Goal: Task Accomplishment & Management: Use online tool/utility

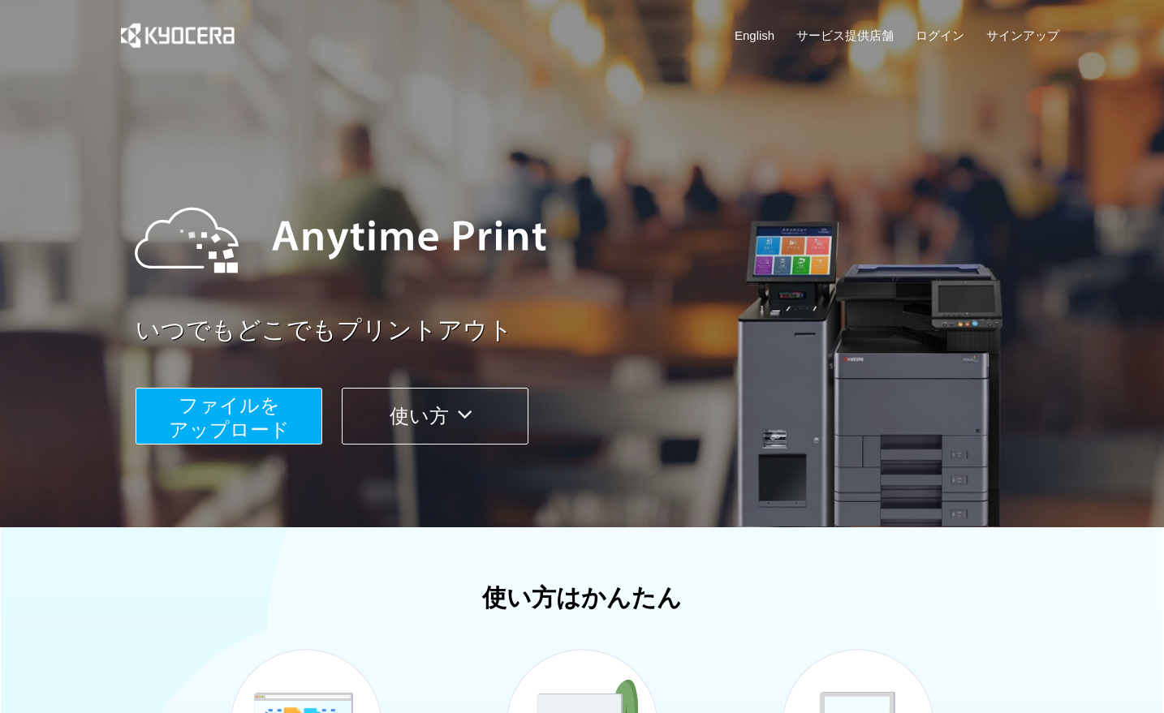
click at [222, 407] on span "ファイルを ​​アップロード" at bounding box center [229, 417] width 121 height 46
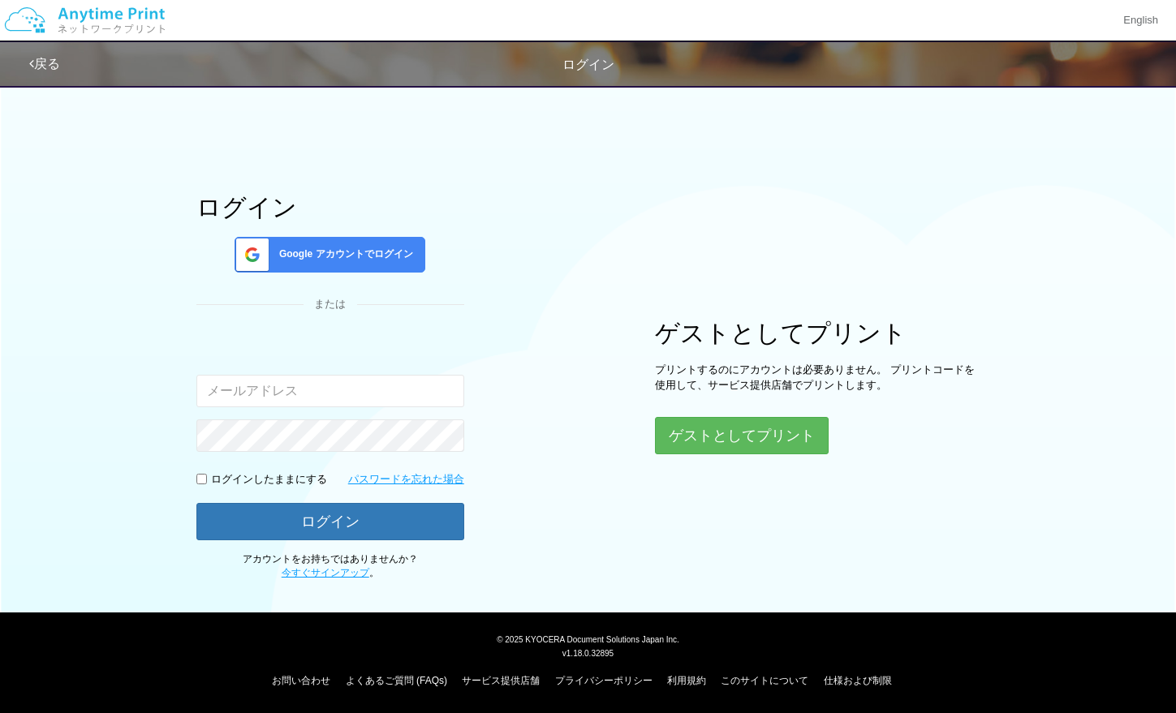
type input "[EMAIL_ADDRESS][DOMAIN_NAME]"
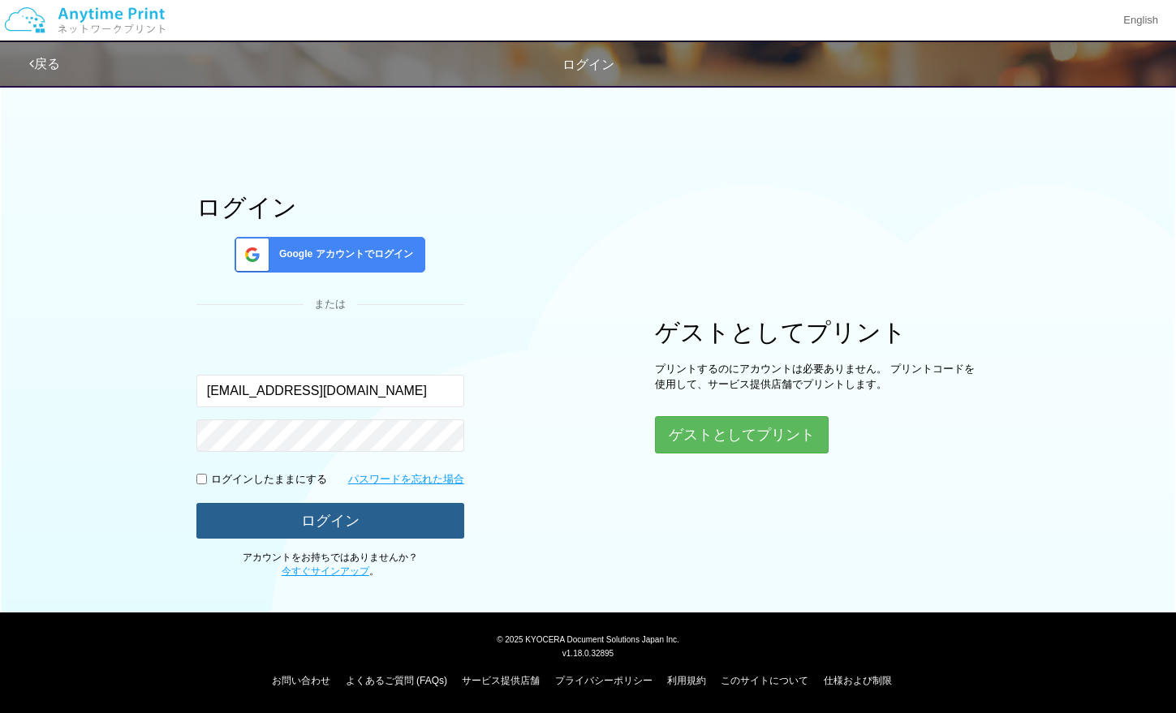
click at [286, 515] on button "ログイン" at bounding box center [330, 521] width 268 height 36
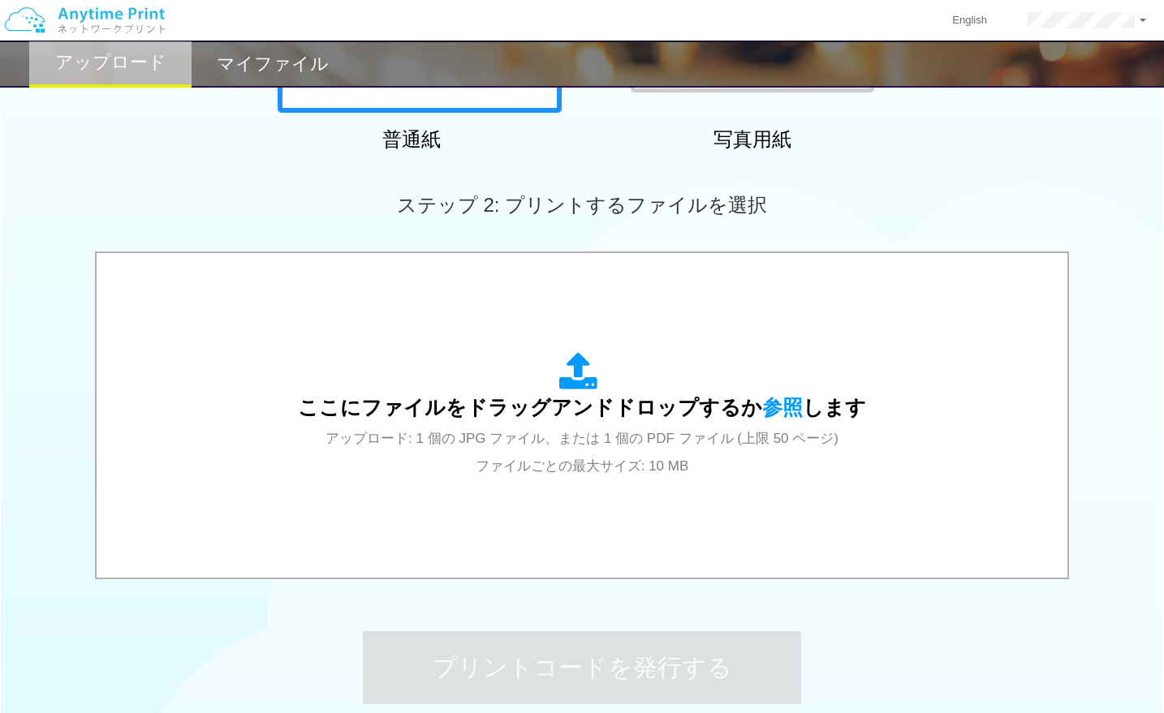
scroll to position [487, 0]
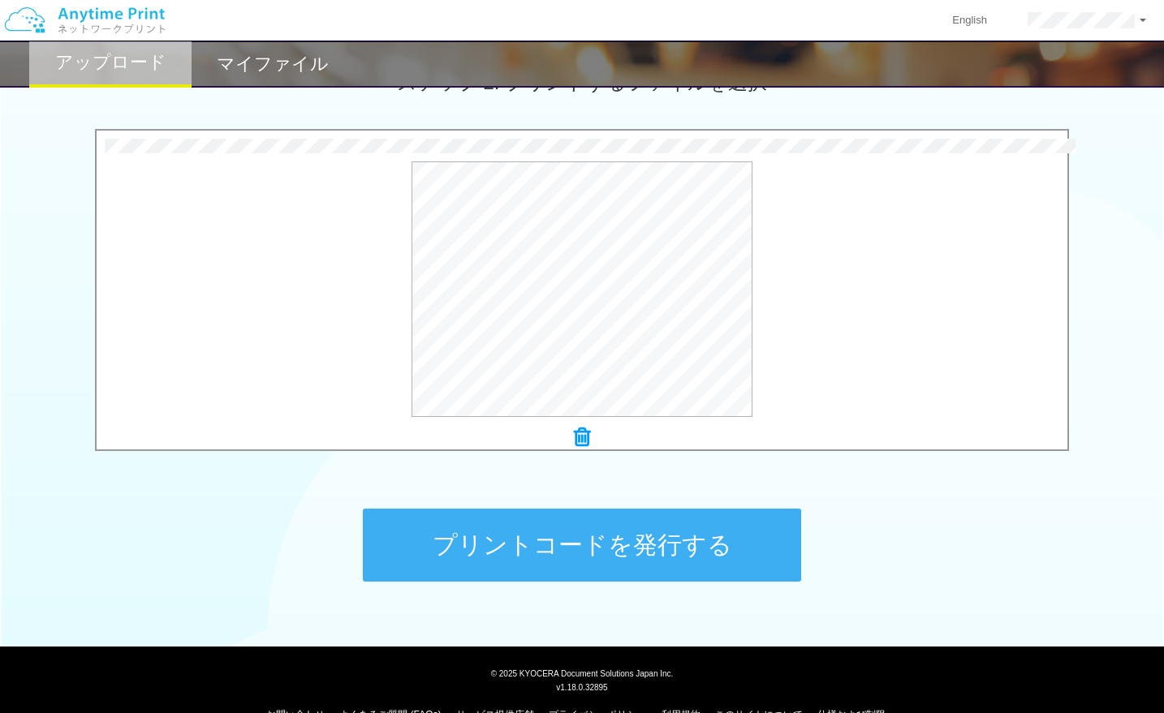
click at [521, 541] on button "プリントコードを発行する" at bounding box center [582, 545] width 438 height 73
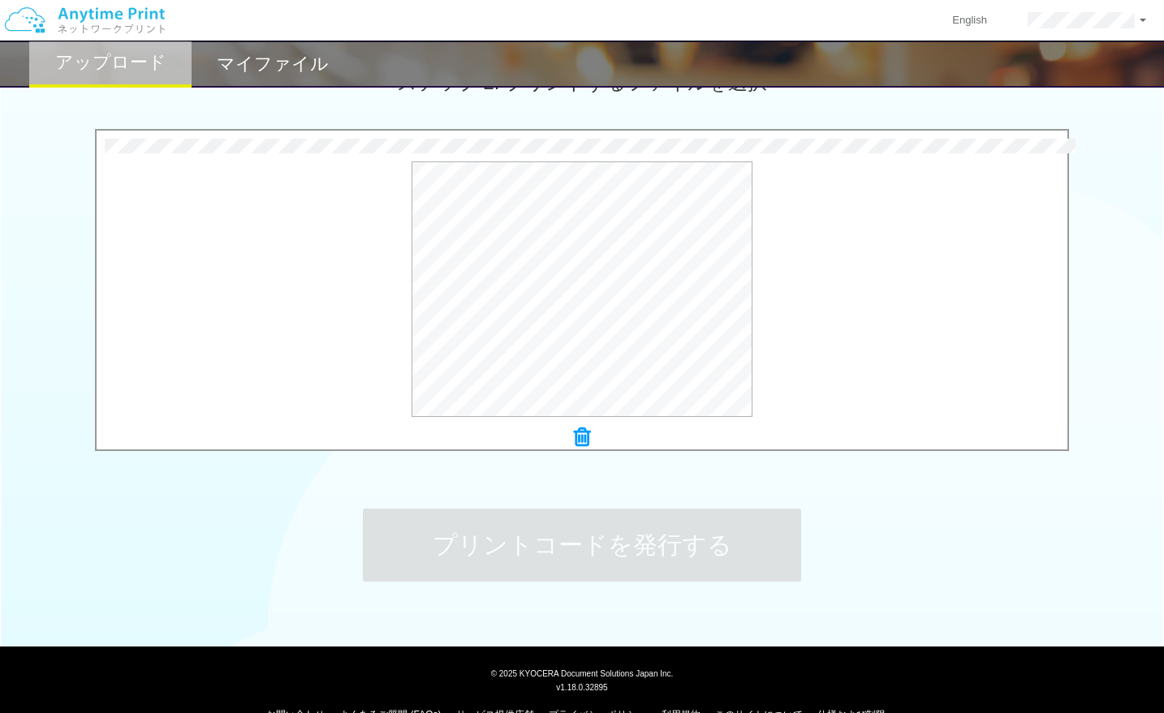
scroll to position [0, 0]
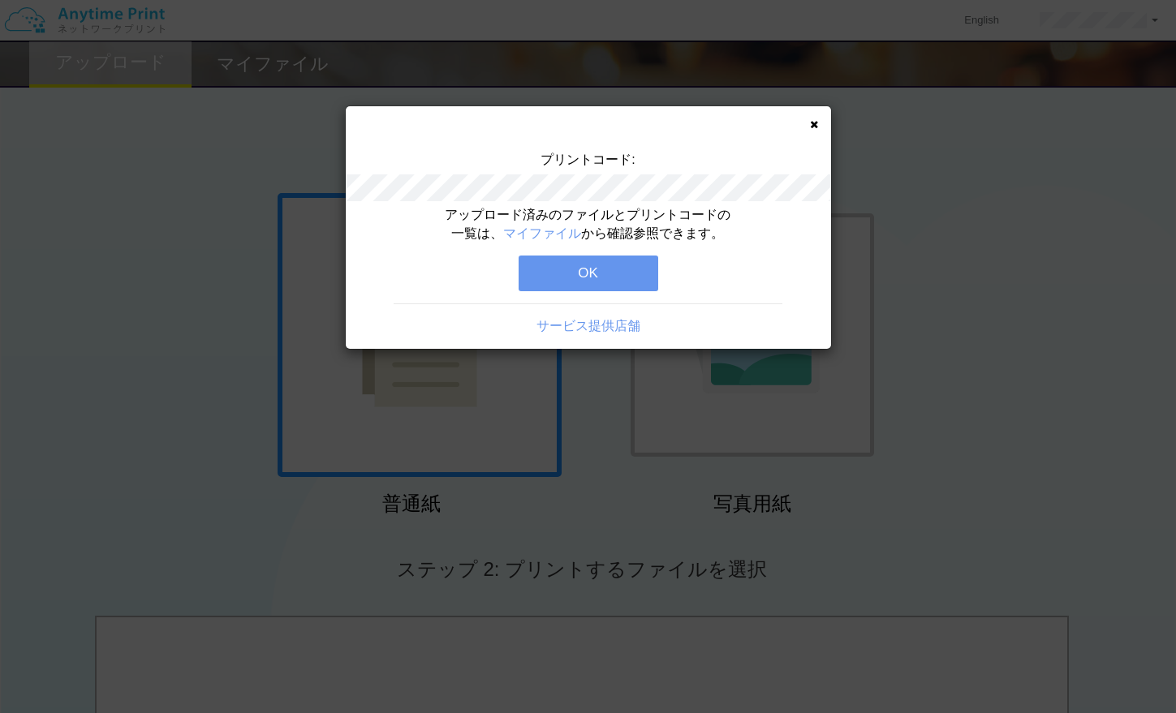
click at [593, 266] on button "OK" at bounding box center [588, 274] width 140 height 36
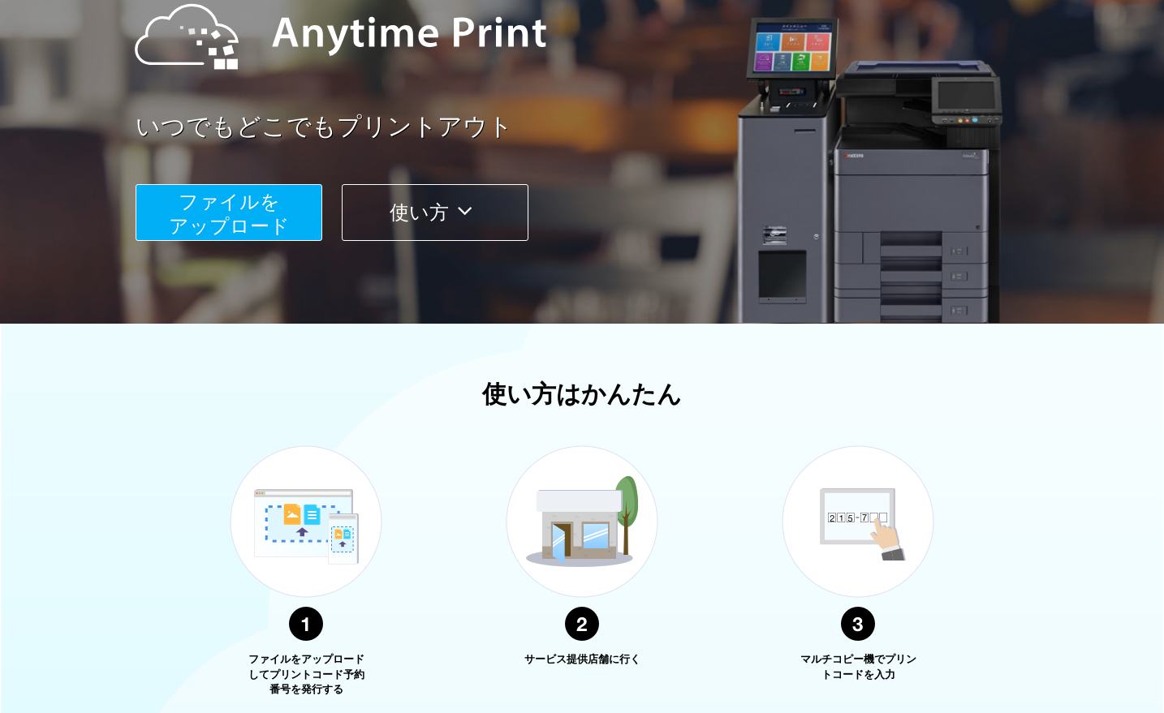
scroll to position [162, 0]
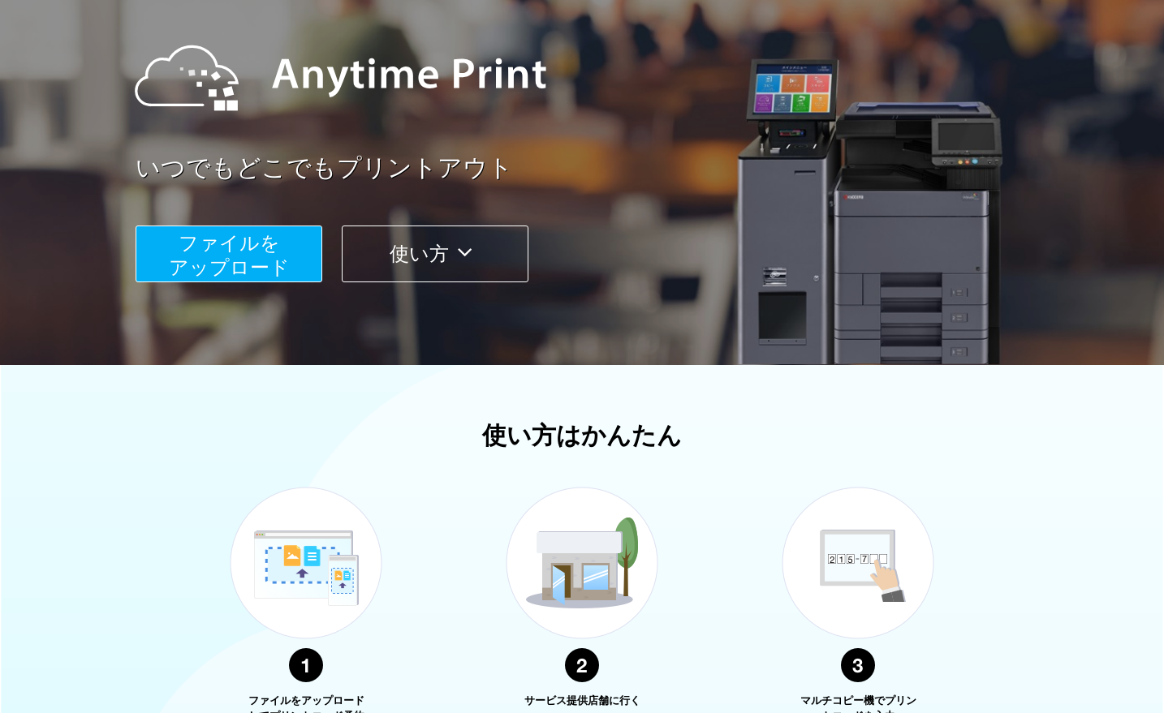
click at [249, 275] on span "ファイルを ​​アップロード" at bounding box center [229, 255] width 121 height 46
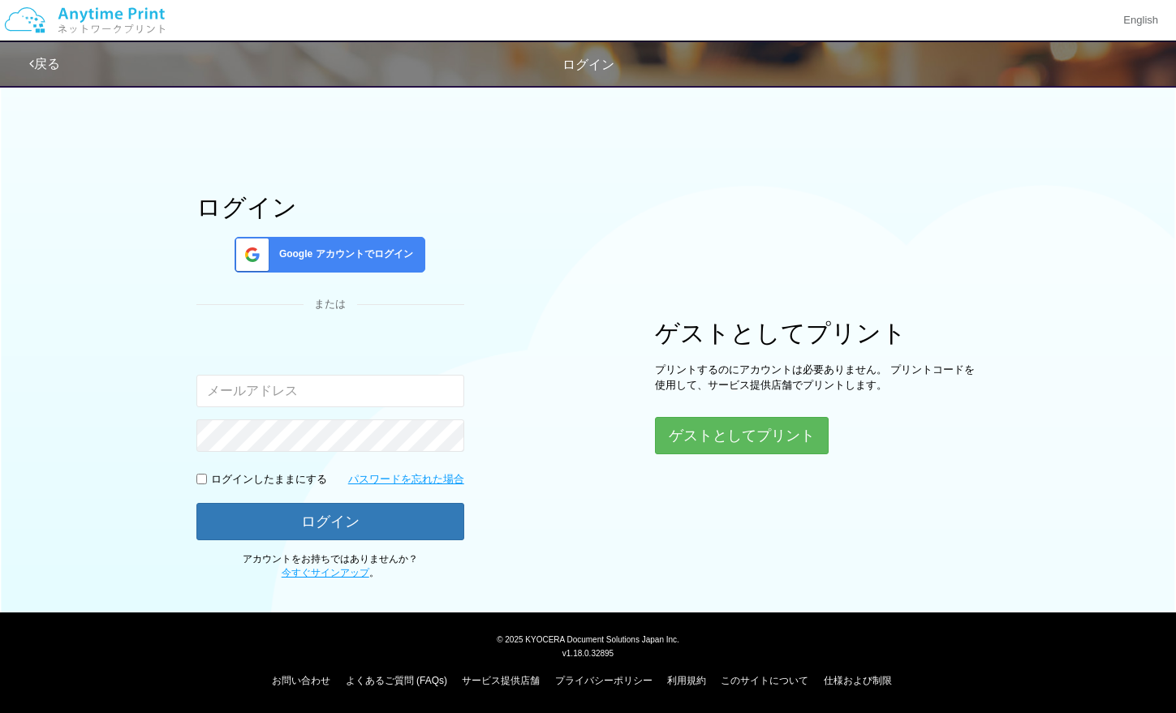
type input "[EMAIL_ADDRESS][DOMAIN_NAME]"
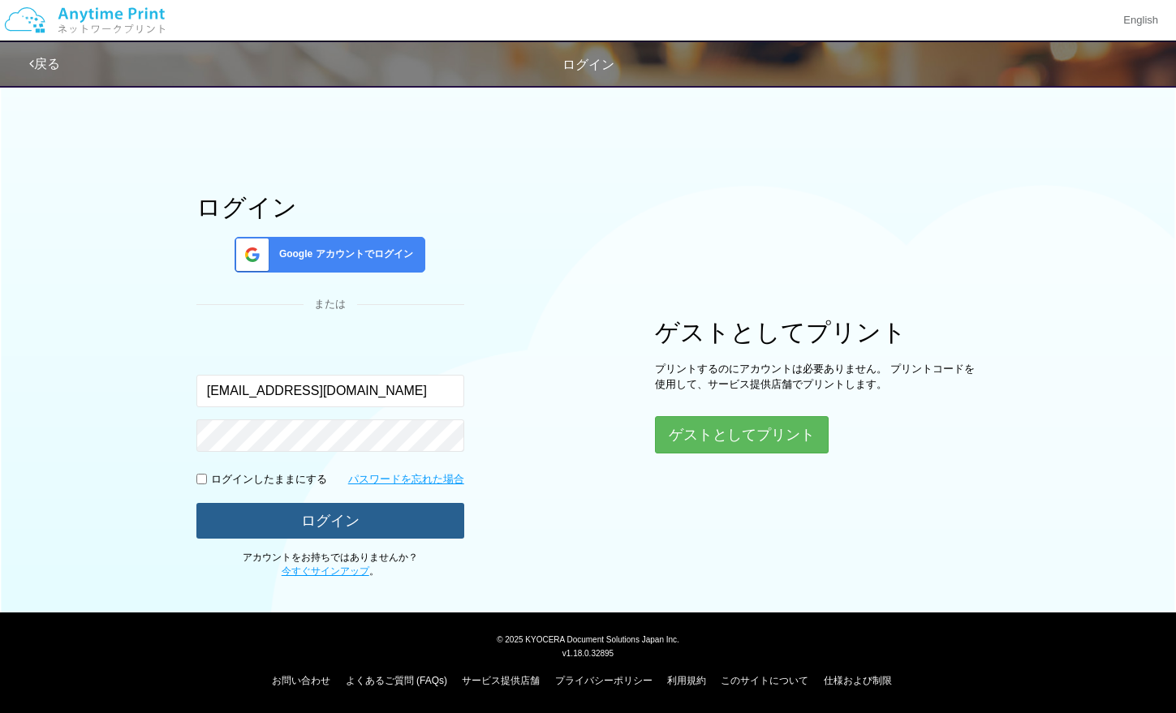
click at [335, 516] on button "ログイン" at bounding box center [330, 521] width 268 height 36
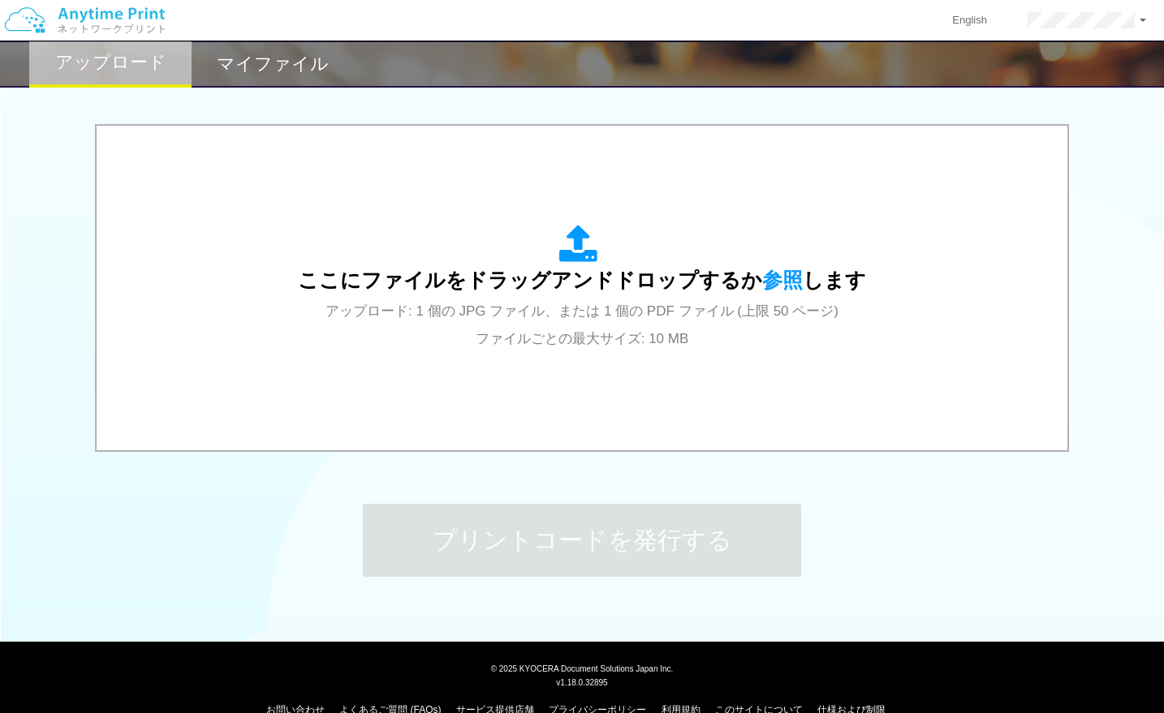
scroll to position [521, 0]
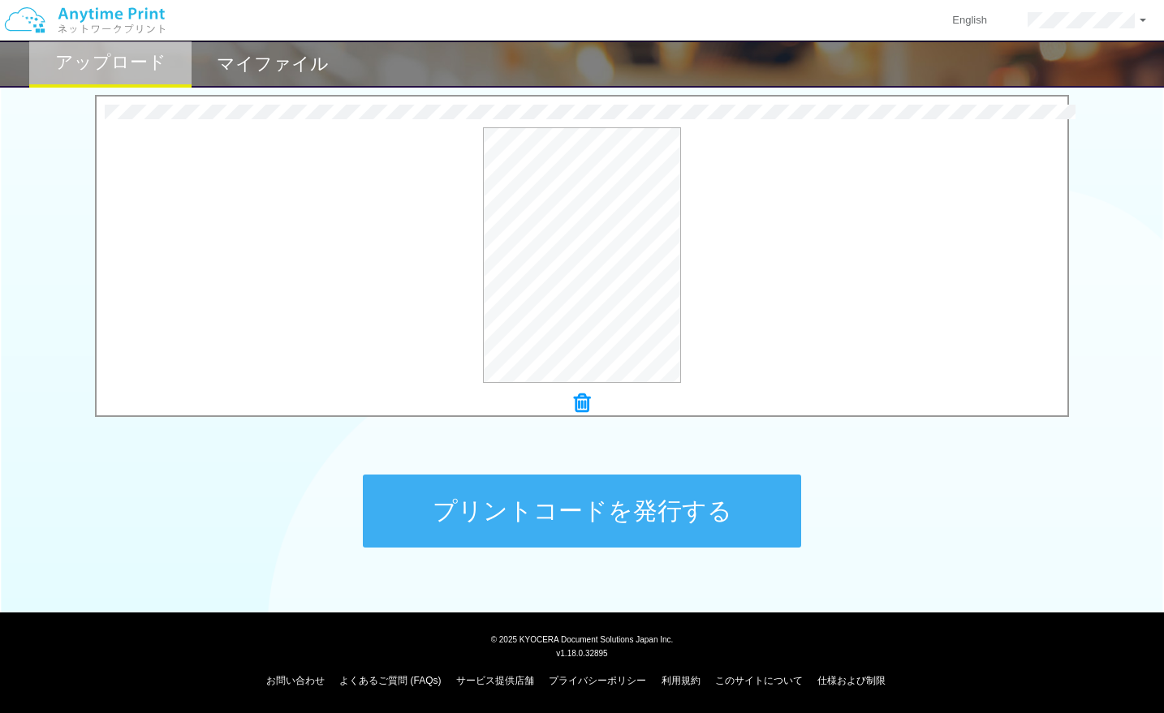
click at [692, 513] on button "プリントコードを発行する" at bounding box center [582, 511] width 438 height 73
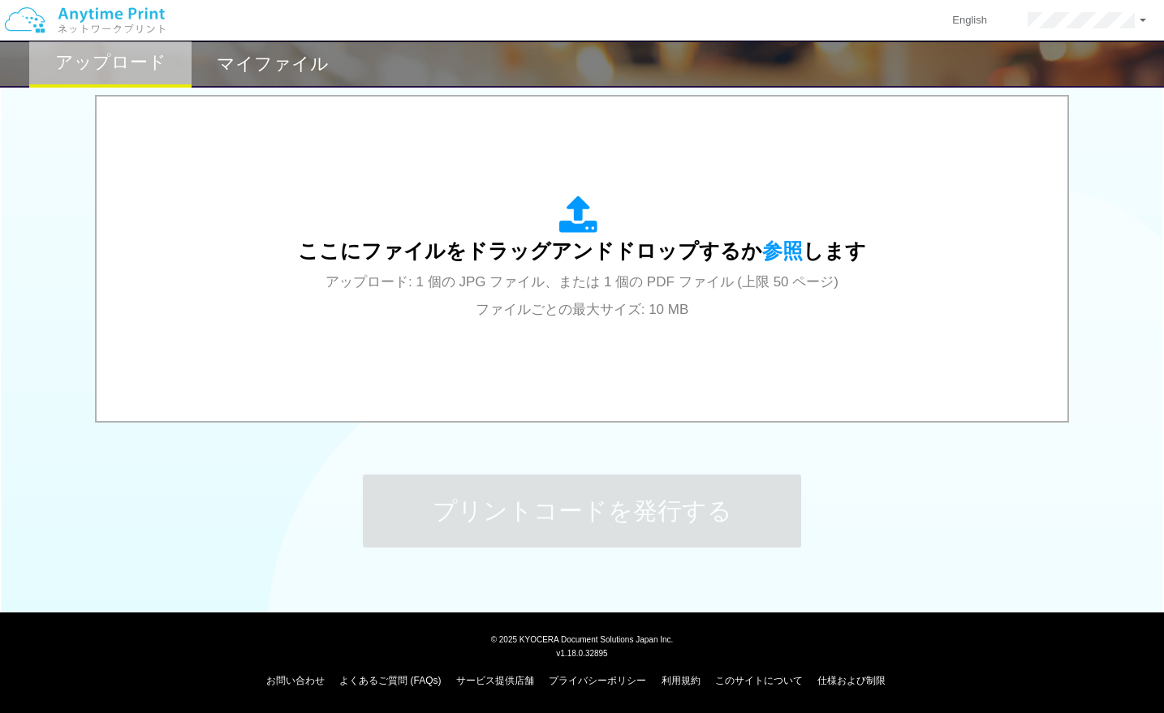
scroll to position [0, 0]
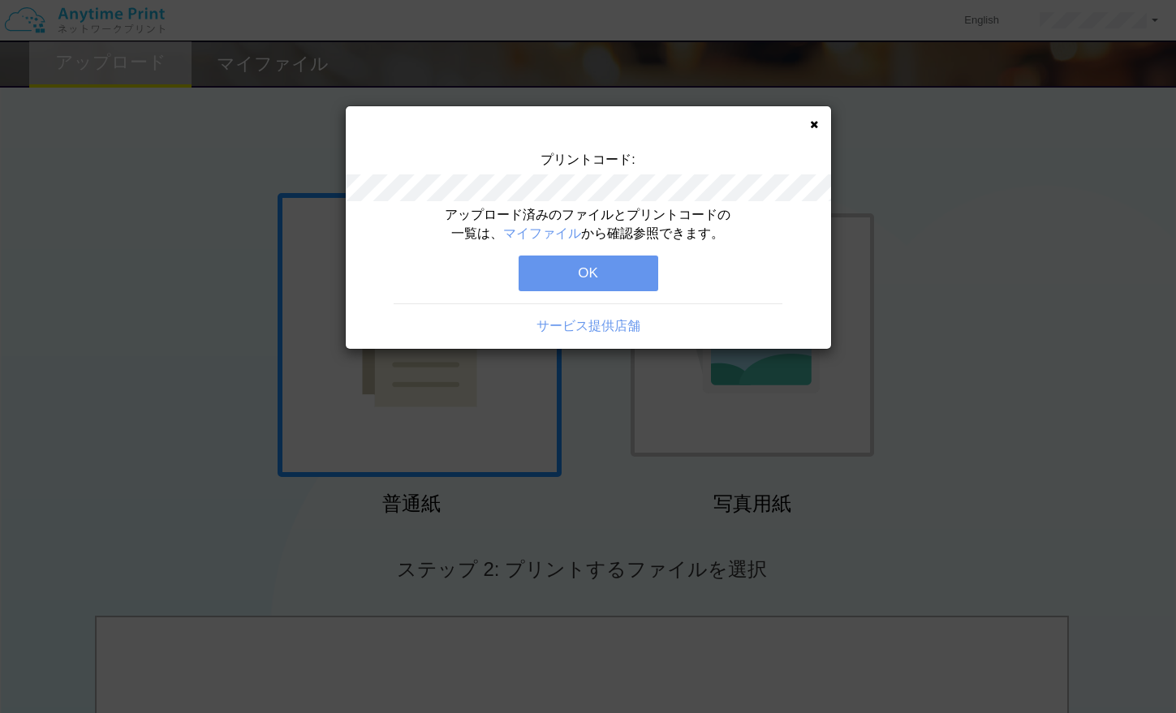
click at [612, 277] on button "OK" at bounding box center [588, 274] width 140 height 36
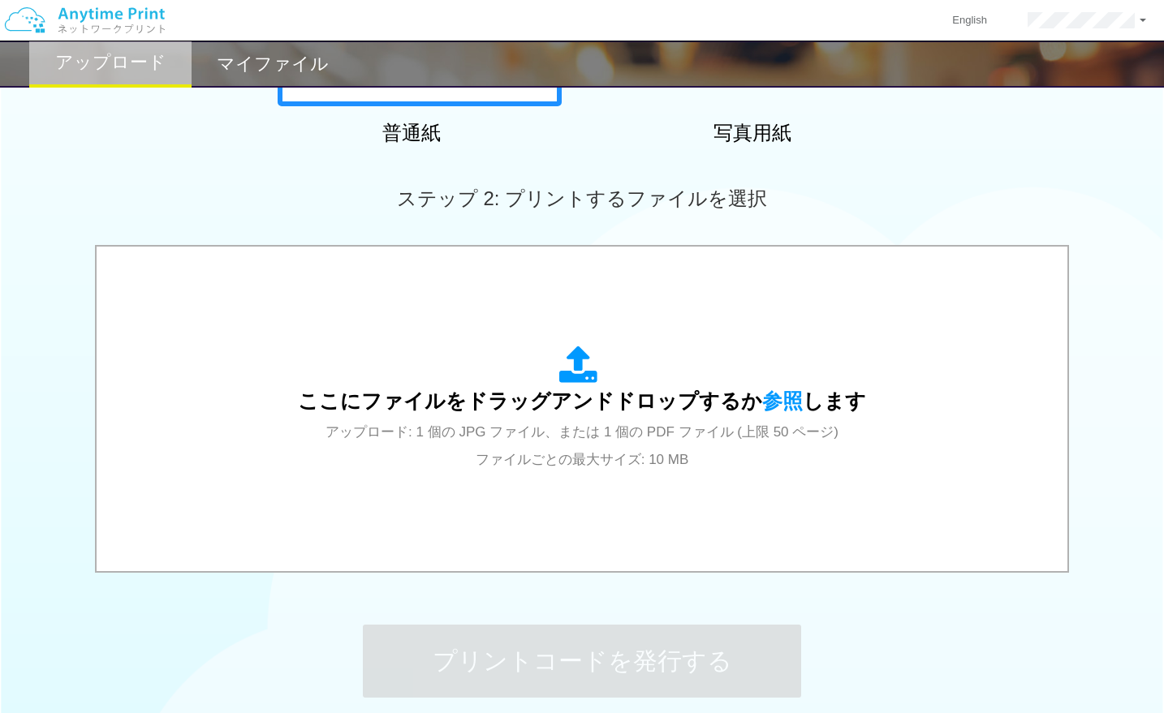
scroll to position [406, 0]
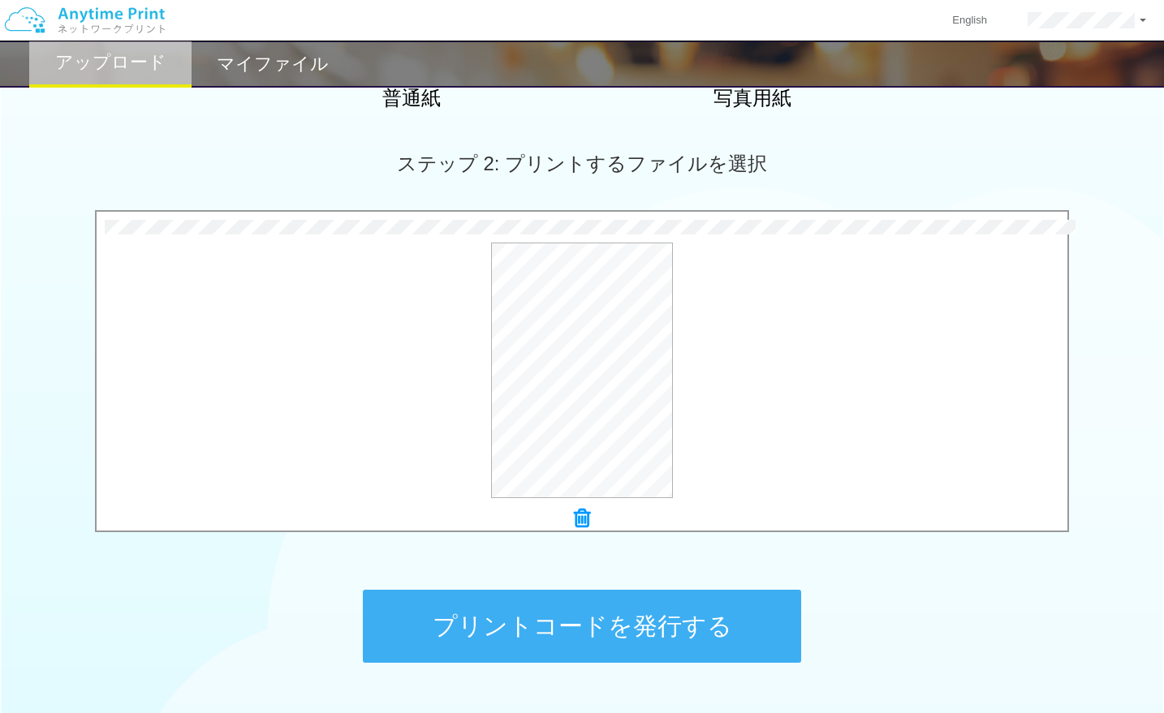
click at [536, 618] on button "プリントコードを発行する" at bounding box center [582, 626] width 438 height 73
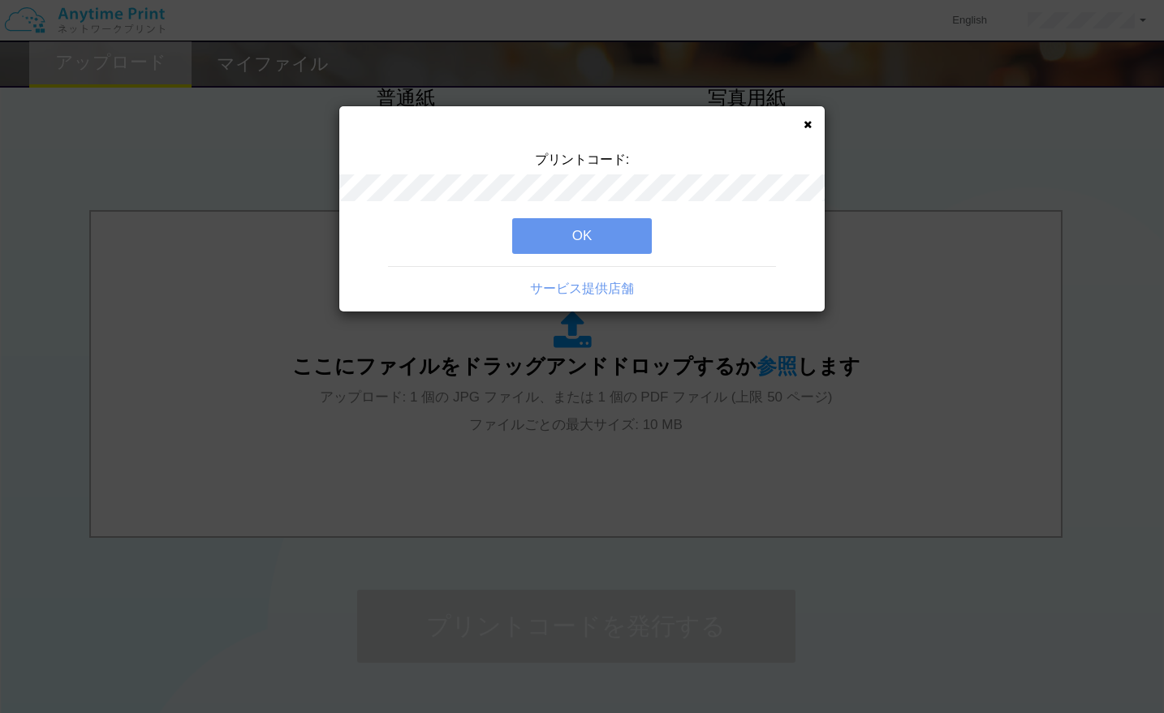
scroll to position [0, 0]
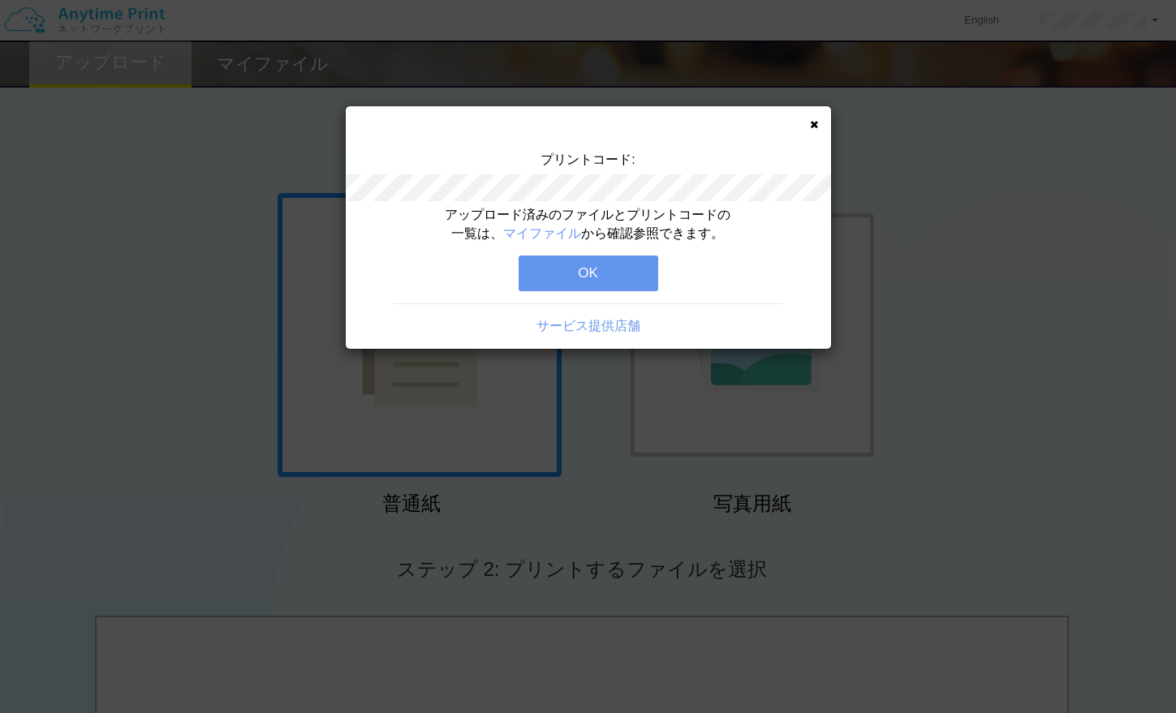
click at [592, 279] on button "OK" at bounding box center [588, 274] width 140 height 36
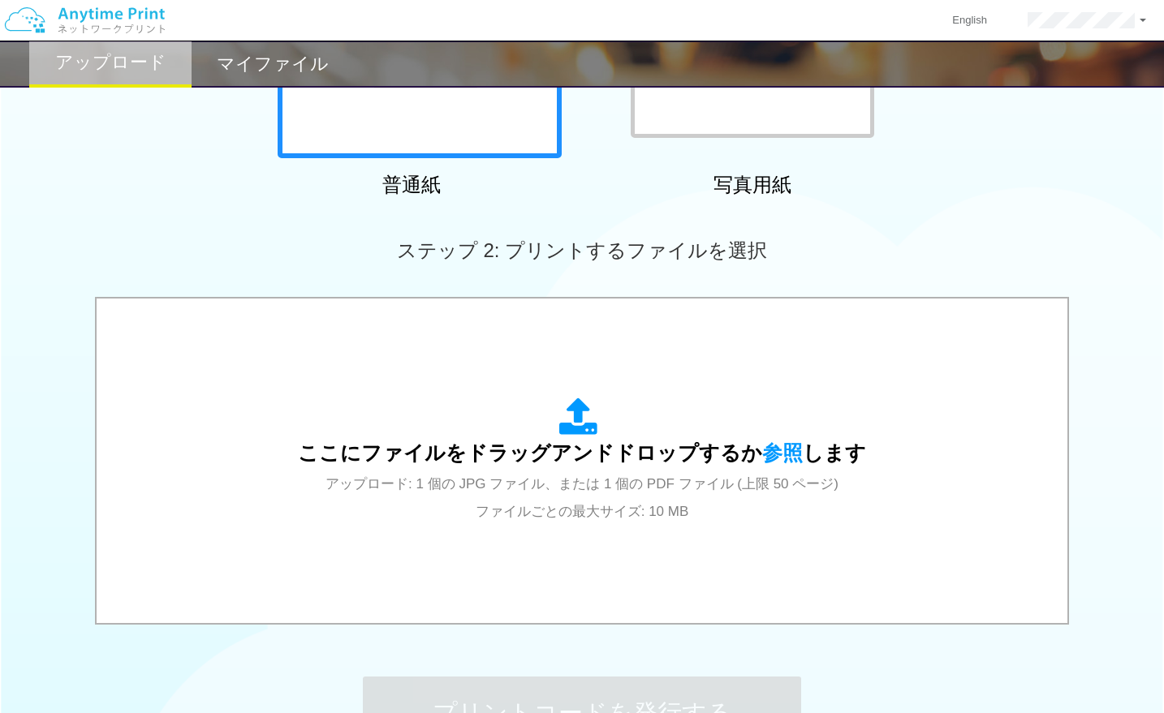
scroll to position [406, 0]
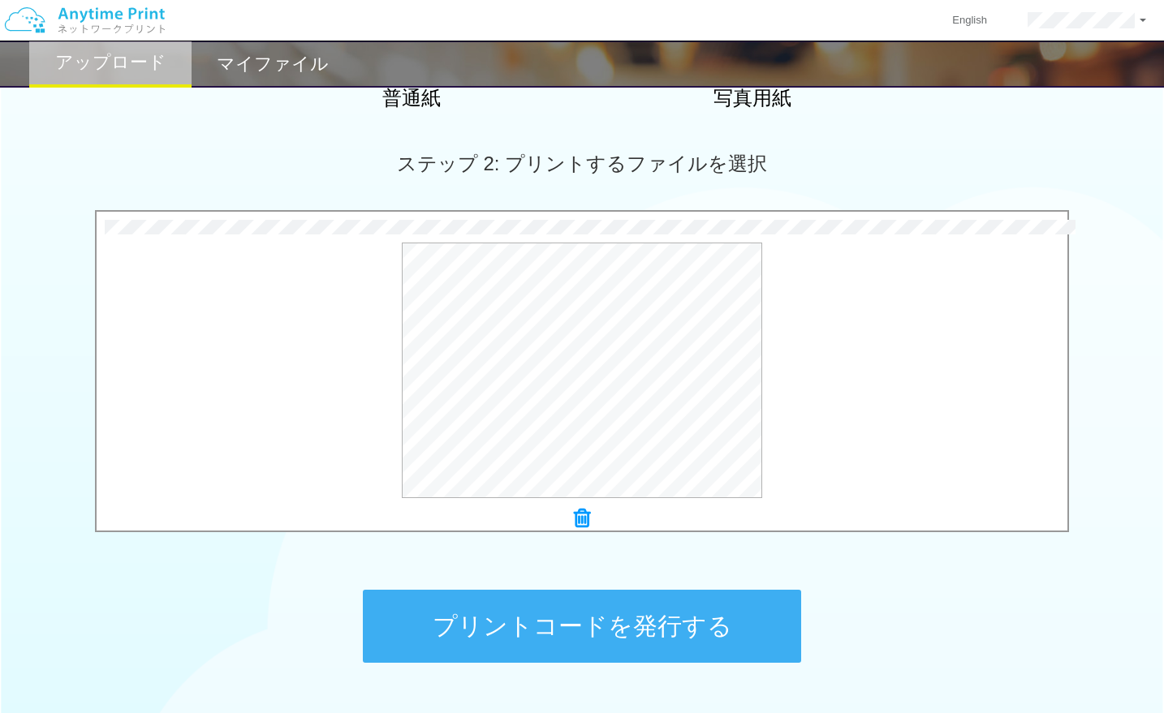
click at [518, 622] on button "プリントコードを発行する" at bounding box center [582, 626] width 438 height 73
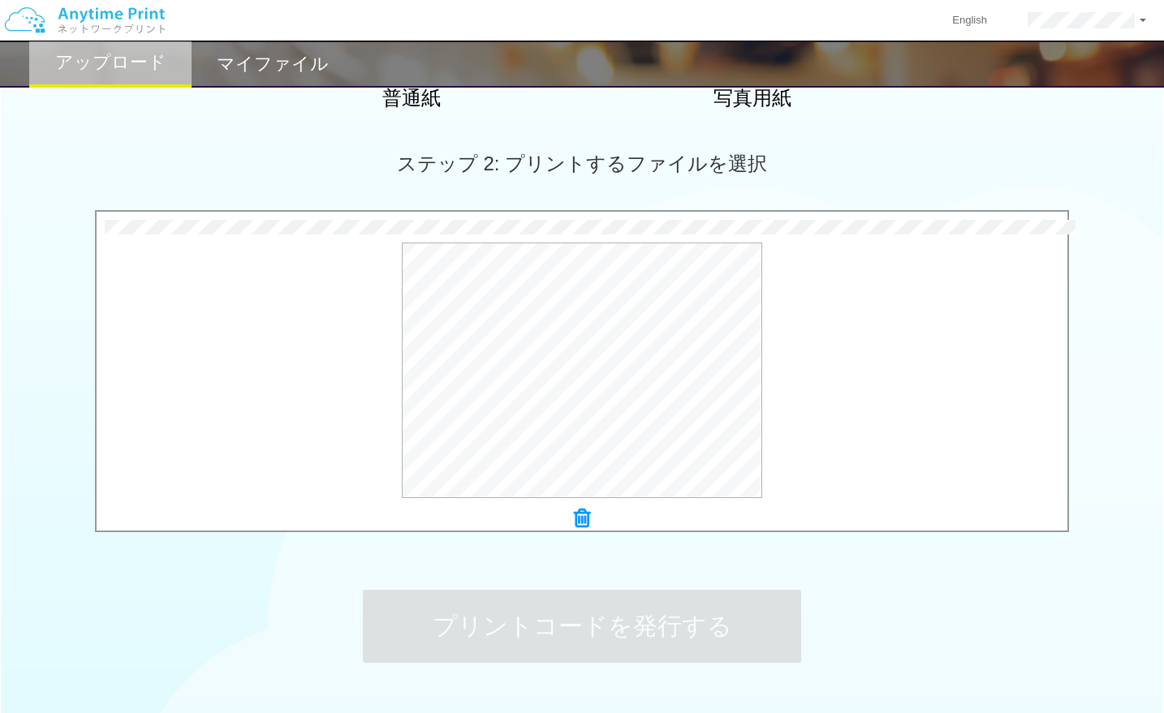
scroll to position [0, 0]
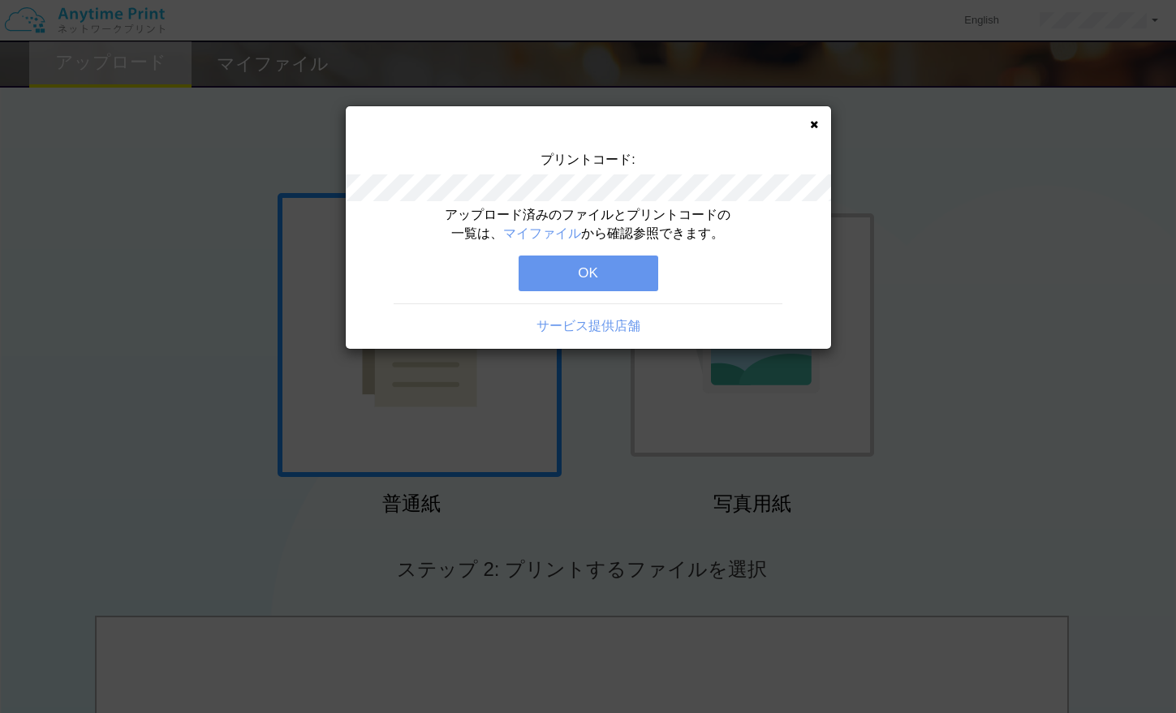
click at [584, 283] on button "OK" at bounding box center [588, 274] width 140 height 36
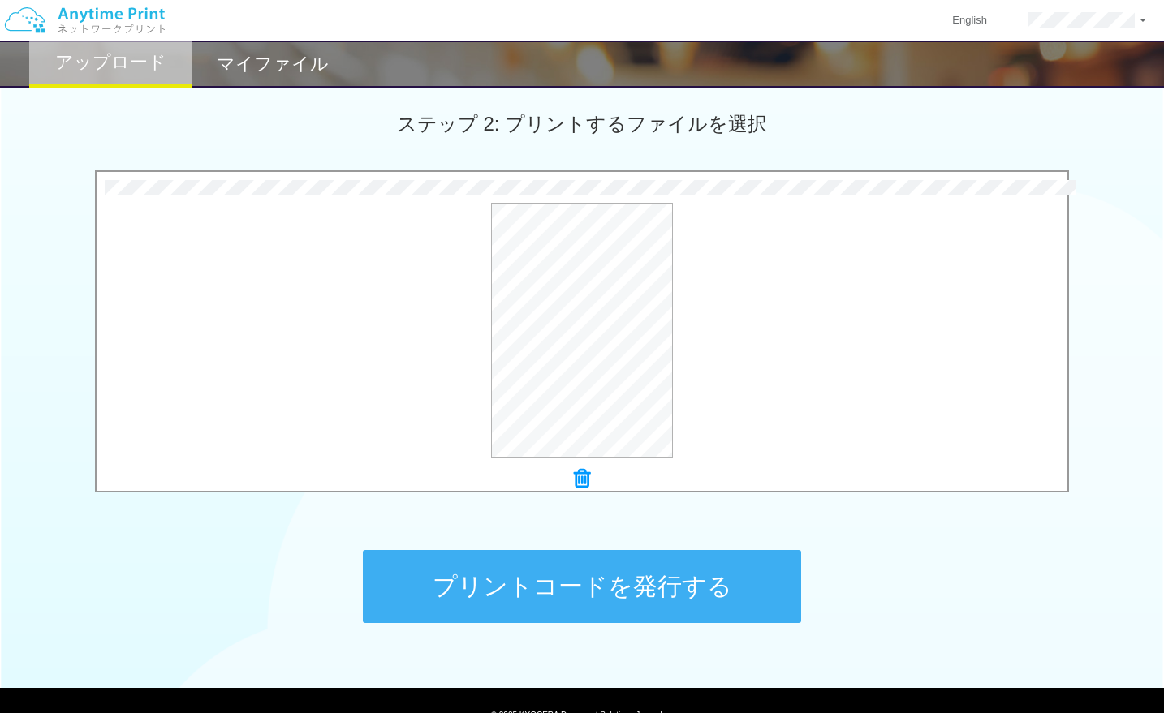
scroll to position [521, 0]
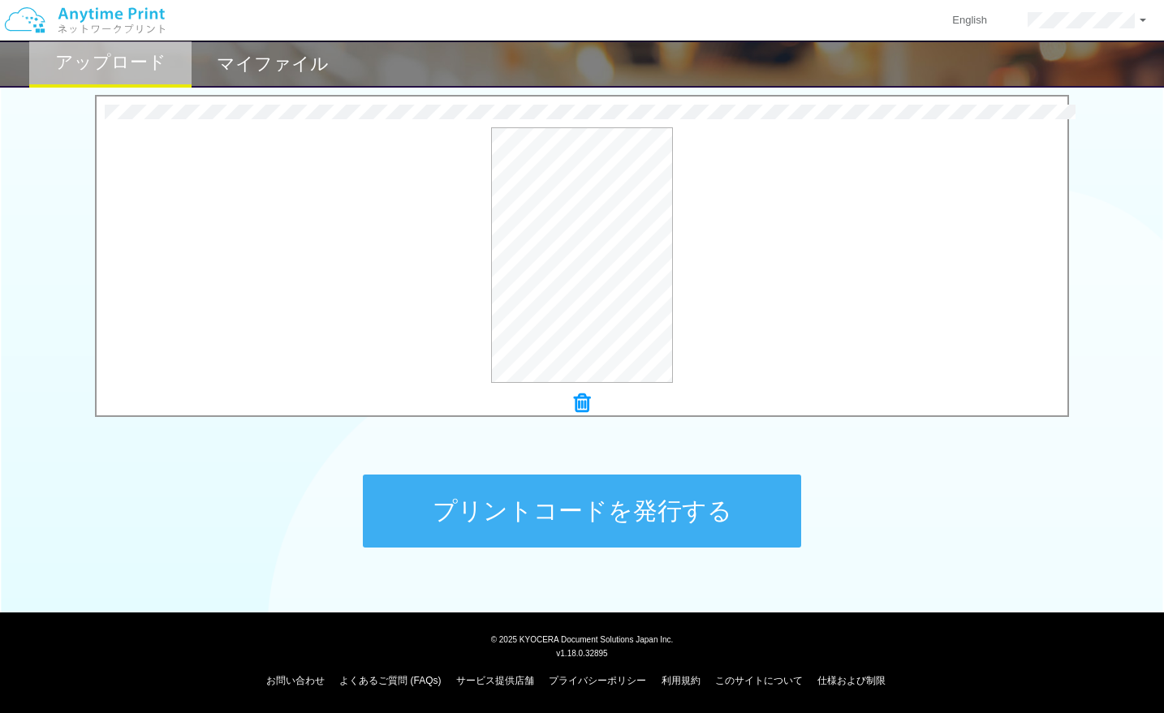
click at [714, 514] on button "プリントコードを発行する" at bounding box center [582, 511] width 438 height 73
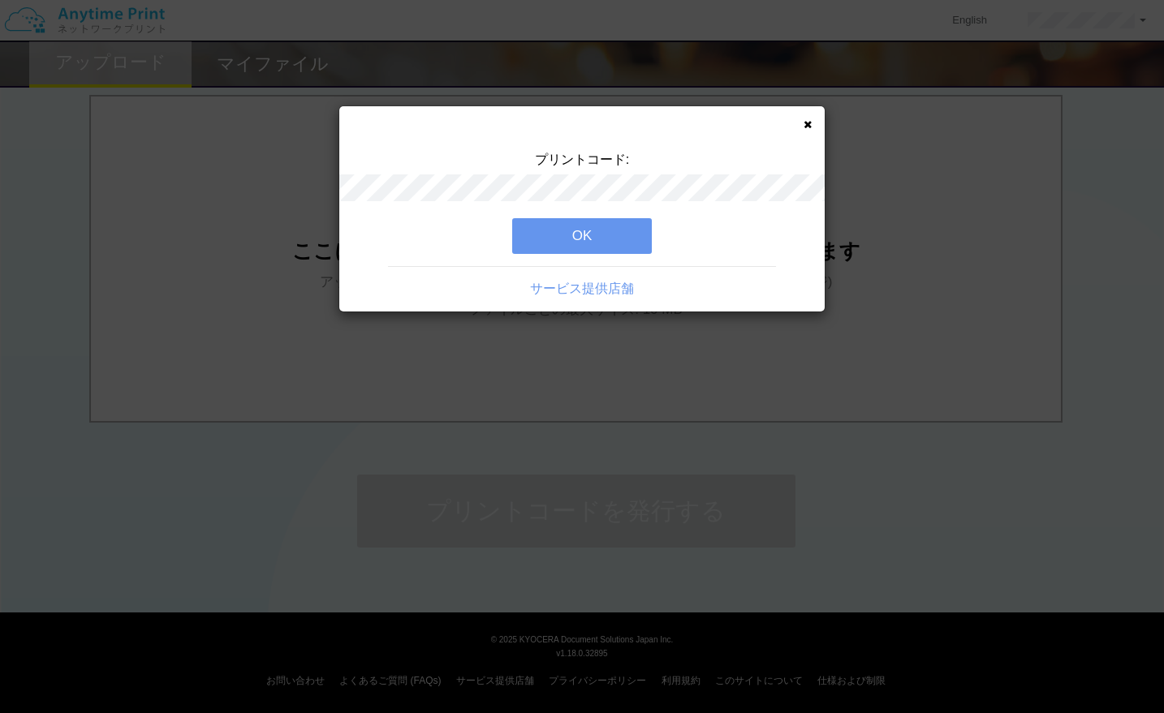
scroll to position [0, 0]
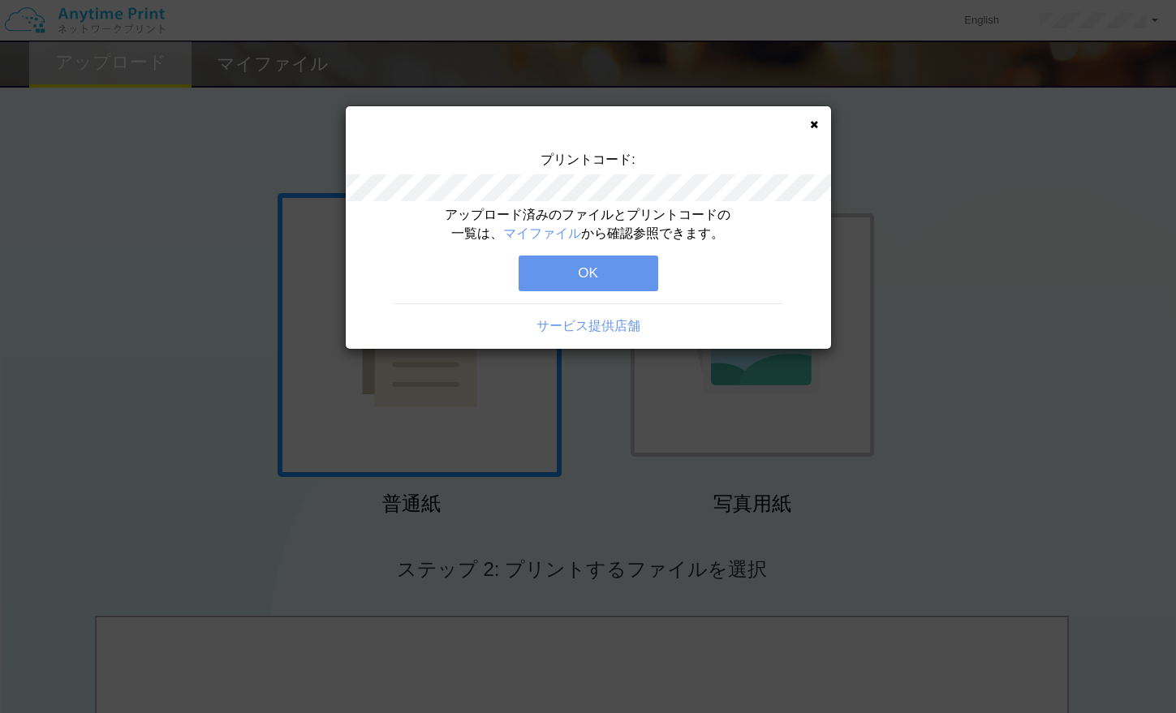
click at [625, 272] on button "OK" at bounding box center [588, 274] width 140 height 36
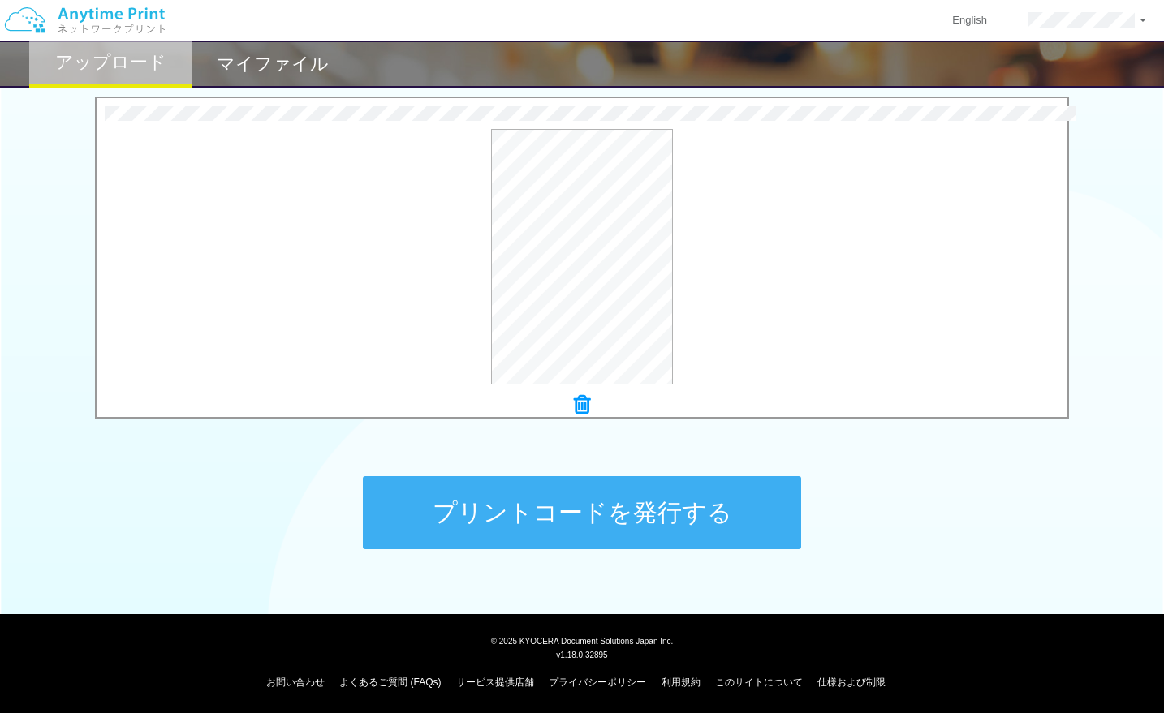
scroll to position [521, 0]
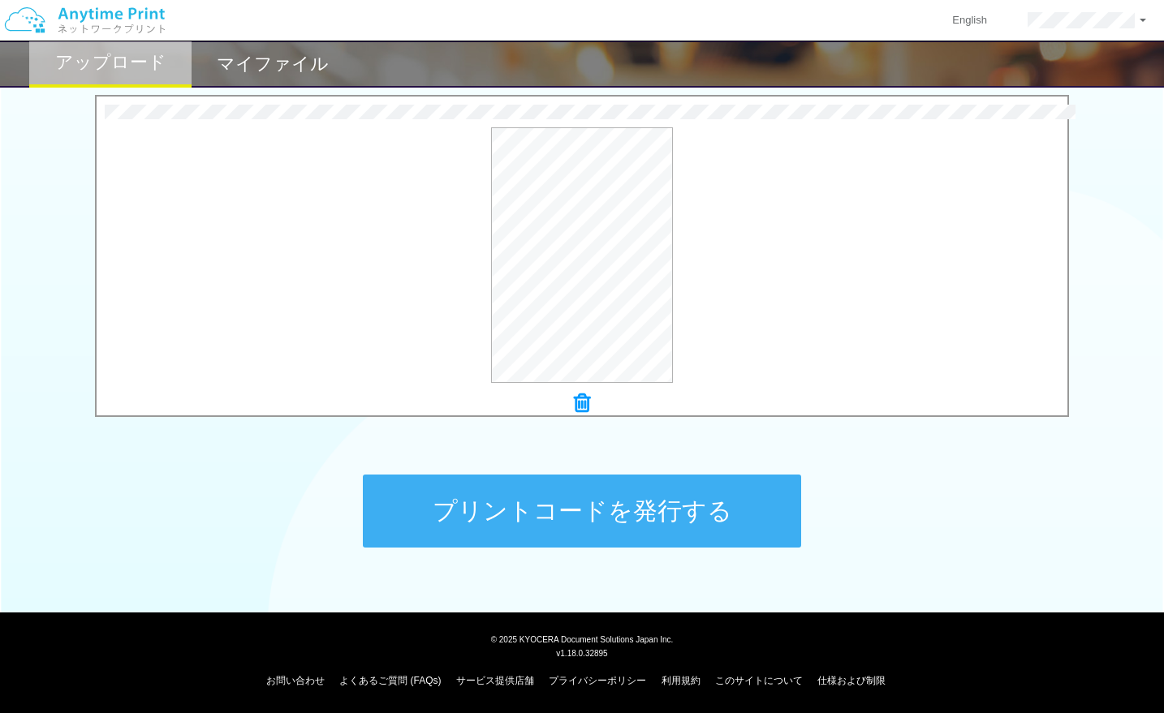
click at [554, 508] on button "プリントコードを発行する" at bounding box center [582, 511] width 438 height 73
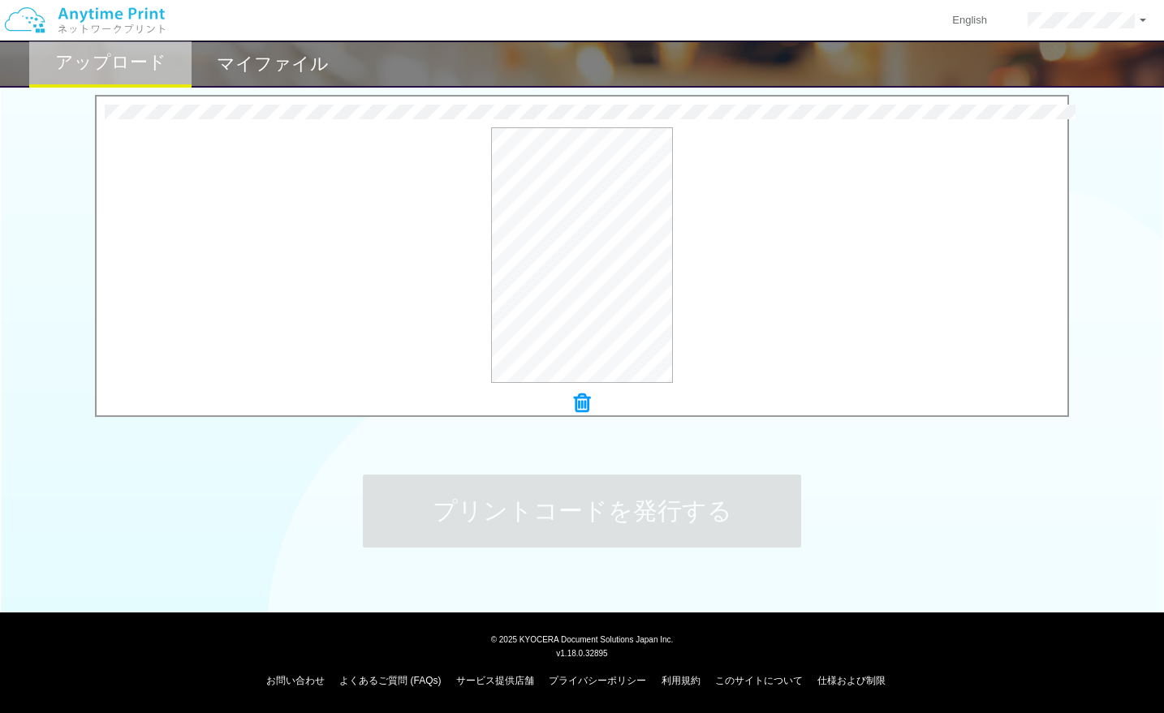
scroll to position [0, 0]
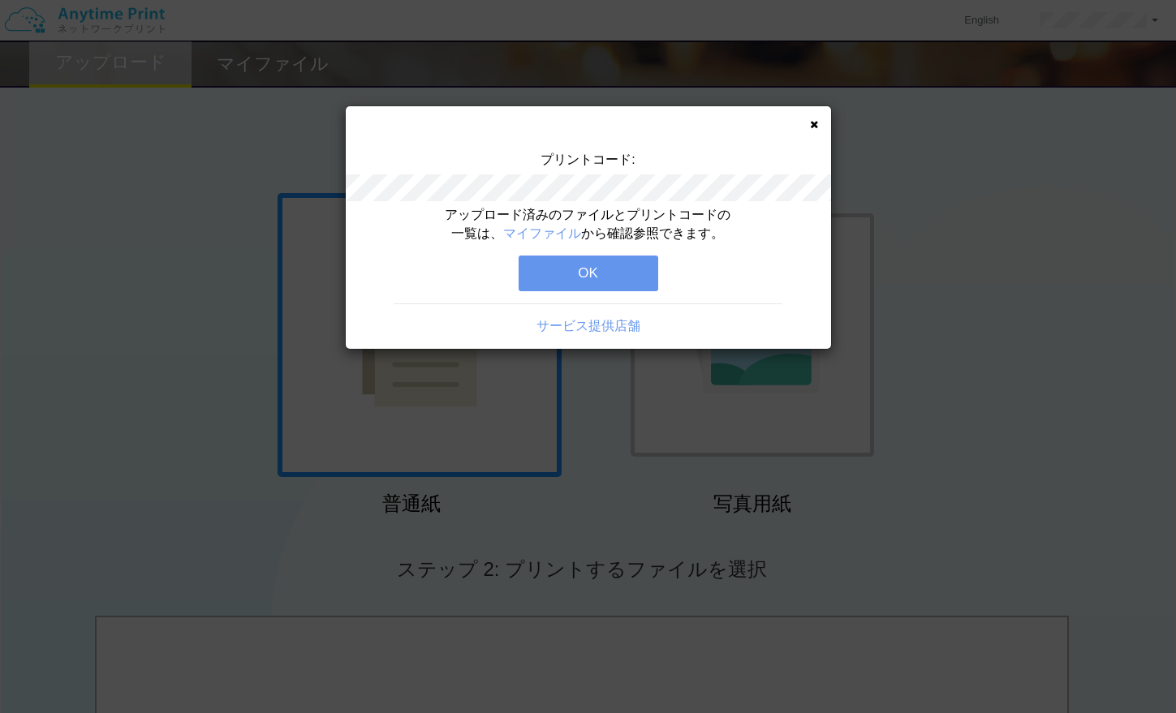
click at [605, 283] on button "OK" at bounding box center [588, 274] width 140 height 36
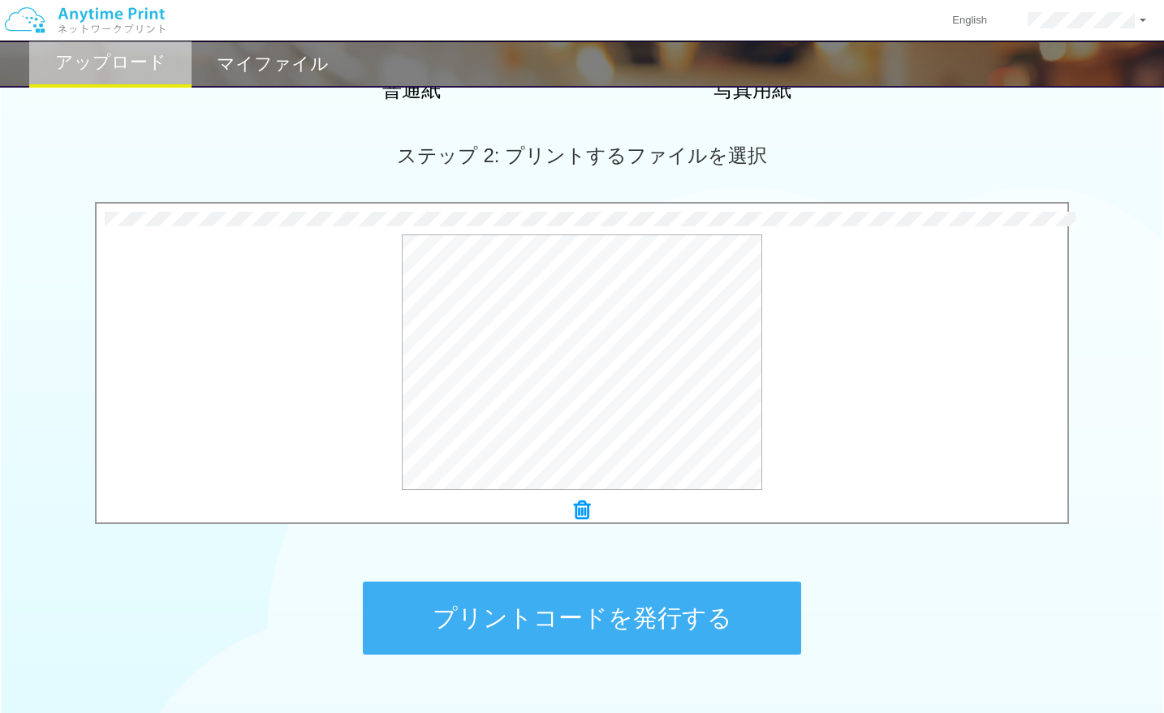
scroll to position [487, 0]
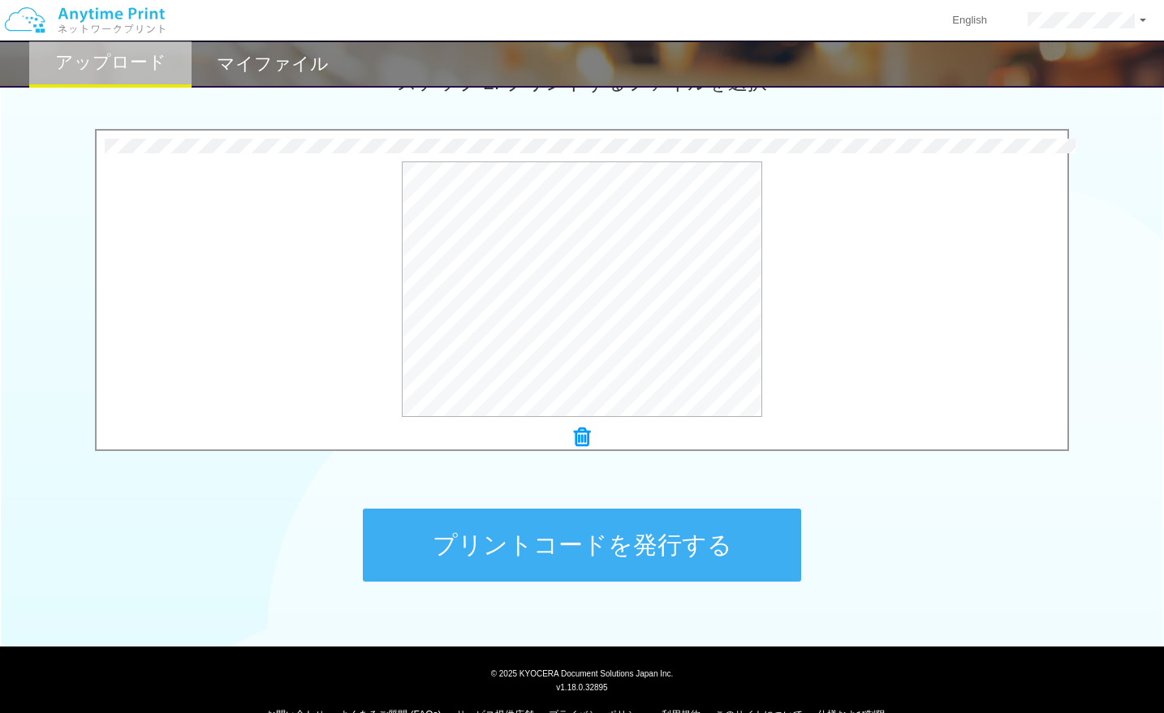
click at [690, 557] on button "プリントコードを発行する" at bounding box center [582, 545] width 438 height 73
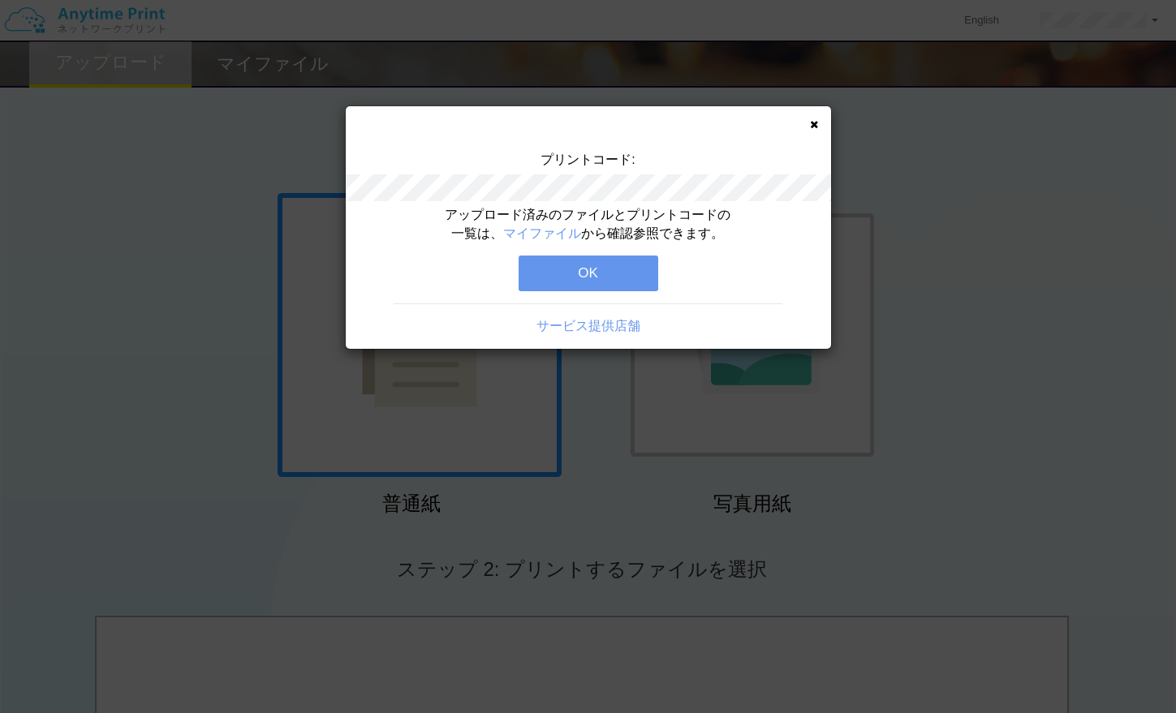
click at [591, 261] on button "OK" at bounding box center [588, 274] width 140 height 36
